Goal: Information Seeking & Learning: Learn about a topic

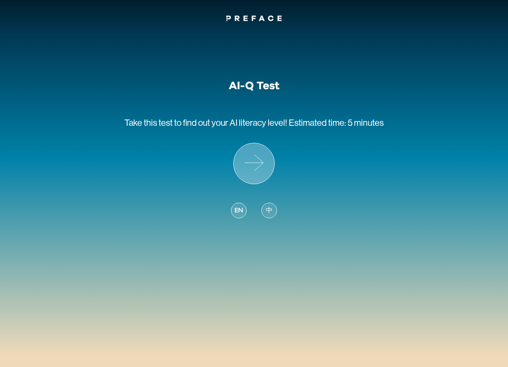
click at [242, 173] on icon at bounding box center [254, 163] width 41 height 41
click at [251, 168] on icon at bounding box center [254, 163] width 41 height 41
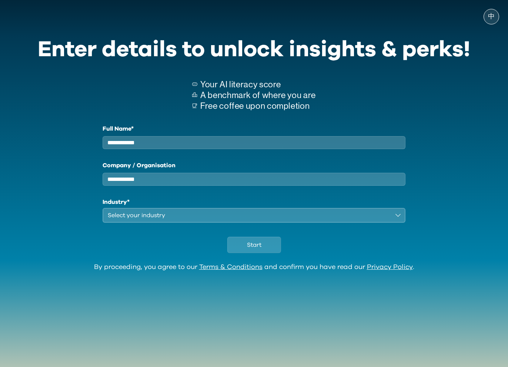
click at [240, 148] on input "Full Name*" at bounding box center [254, 142] width 303 height 13
type input "**********"
click at [212, 184] on input "Company / Organisation" at bounding box center [254, 179] width 303 height 13
type input "*"
type input "**********"
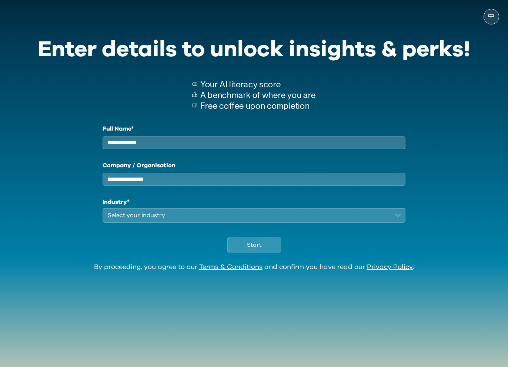
click at [228, 220] on div "Select your industry" at bounding box center [249, 215] width 282 height 9
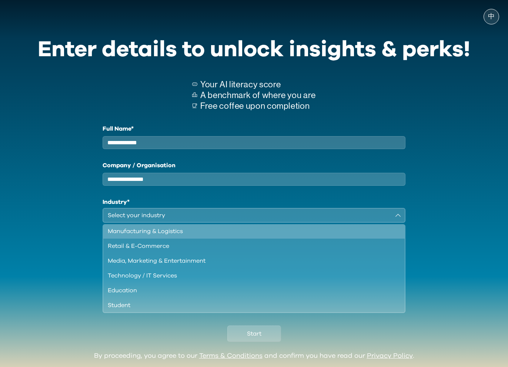
scroll to position [33, 0]
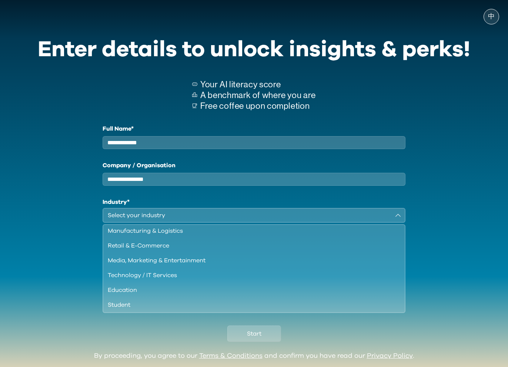
click at [197, 265] on div "Media, Marketing & Entertainment" at bounding box center [250, 260] width 284 height 9
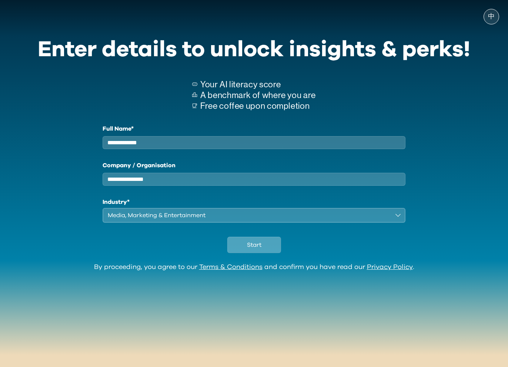
click at [261, 253] on button "Start" at bounding box center [254, 245] width 54 height 16
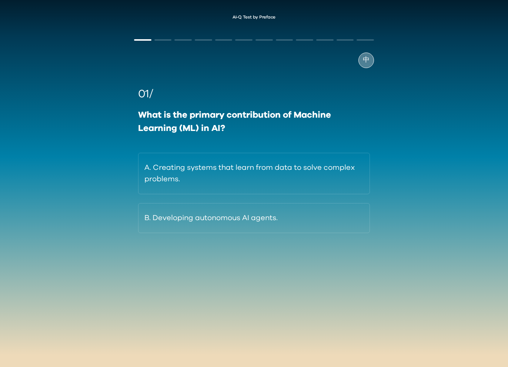
click at [368, 59] on span "中" at bounding box center [366, 60] width 7 height 10
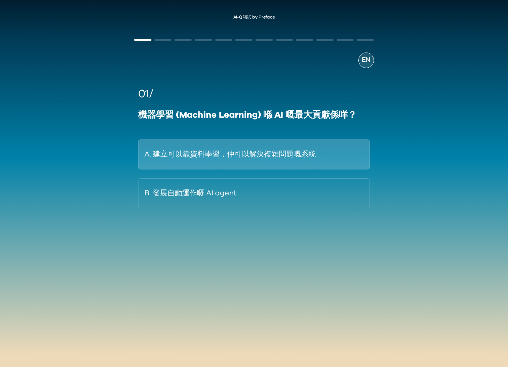
click at [230, 148] on button "A. 建立可以靠資料學習，仲可以解決複雜問題嘅系統" at bounding box center [254, 155] width 232 height 30
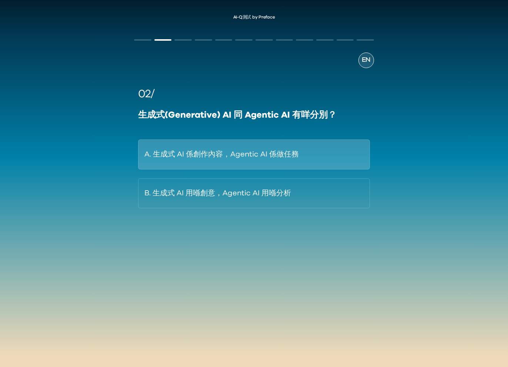
click at [264, 158] on button "A. 生成式 AI 係創作內容，Agentic AI 係做任務" at bounding box center [254, 155] width 232 height 30
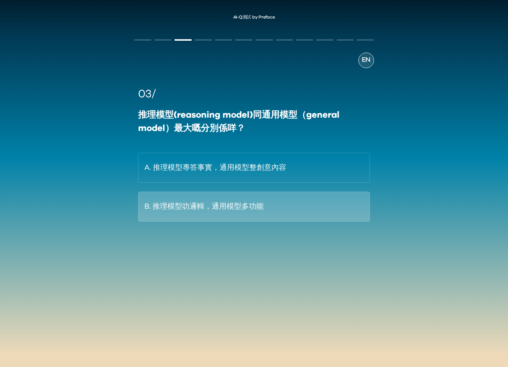
click at [233, 211] on button "B. 推理模型叻邏輯，通用模型多功能" at bounding box center [254, 207] width 232 height 30
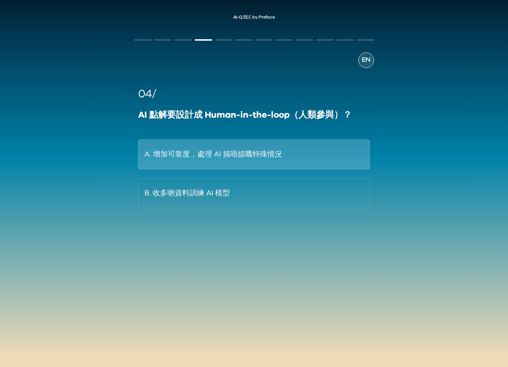
click at [229, 152] on button "A. 增加可靠度，處理 AI 搞唔掂嘅特殊情況" at bounding box center [254, 155] width 232 height 30
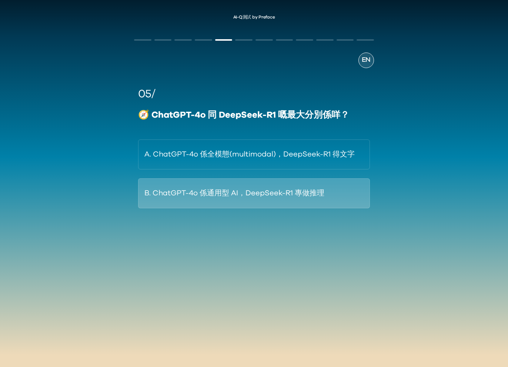
click at [292, 203] on button "B. ChatGPT-4o 係通用型 AI，DeepSeek-R1 專做推理" at bounding box center [254, 193] width 232 height 30
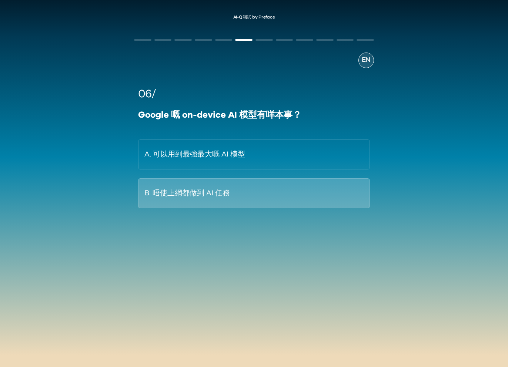
click at [293, 197] on button "B. 唔使上網都做到 AI 任務" at bounding box center [254, 193] width 232 height 30
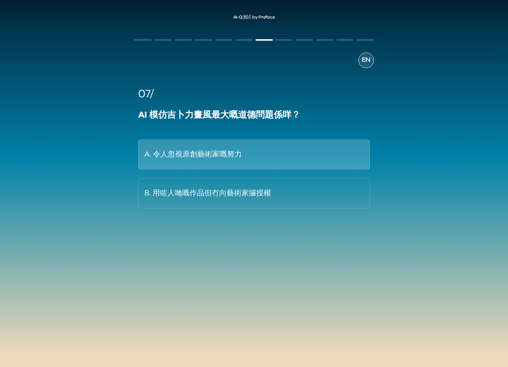
click at [276, 158] on button "A. 令人忽視原創藝術家嘅努力" at bounding box center [254, 155] width 232 height 30
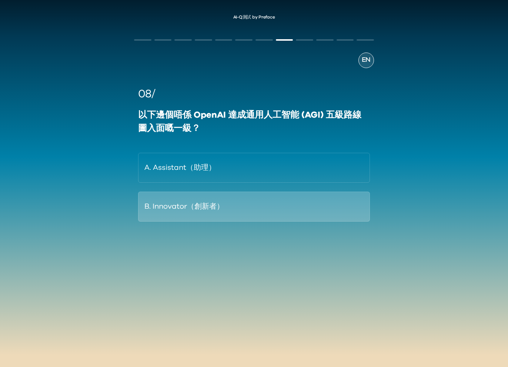
click at [242, 200] on button "B. Innovator（創新者）" at bounding box center [254, 207] width 232 height 30
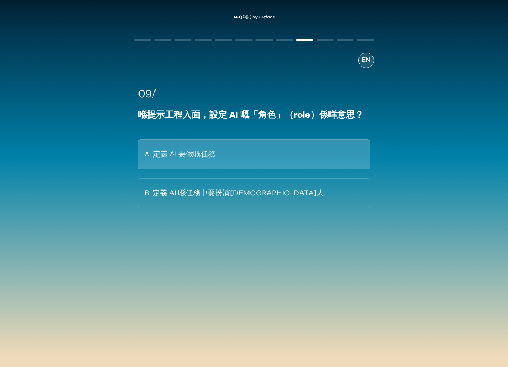
click at [247, 153] on button "A. 定義 AI 要做嘅任務" at bounding box center [254, 155] width 232 height 30
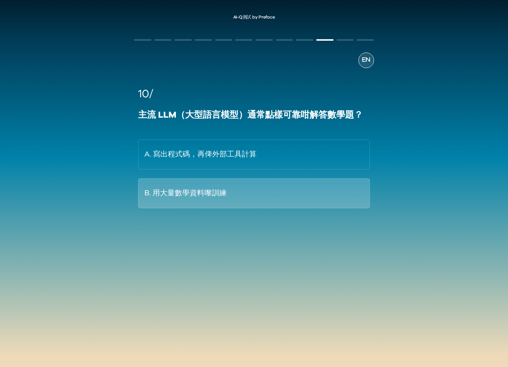
click at [223, 190] on button "B. 用大量數學資料嚟訓練" at bounding box center [254, 193] width 232 height 30
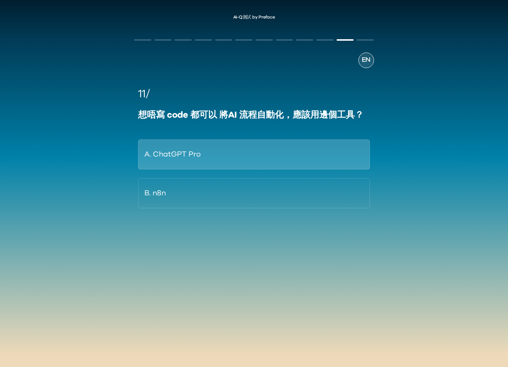
click at [231, 155] on button "A. ChatGPT Pro" at bounding box center [254, 155] width 232 height 30
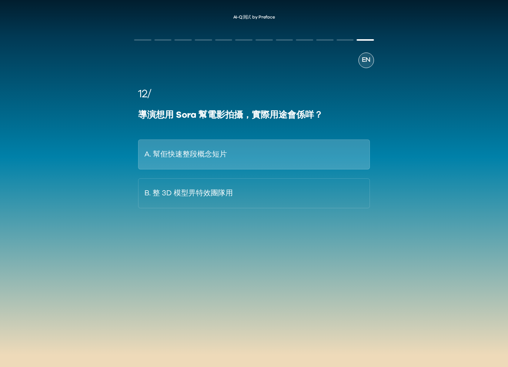
click at [214, 162] on button "A. 幫佢快速整段概念短片" at bounding box center [254, 155] width 232 height 30
